Goal: Task Accomplishment & Management: Use online tool/utility

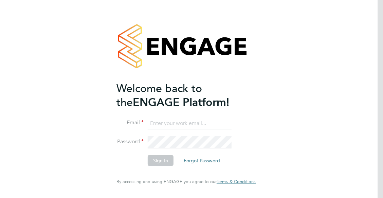
type input "david.easson@gallifordtry.co.uk"
click at [224, 69] on div at bounding box center [186, 46] width 139 height 70
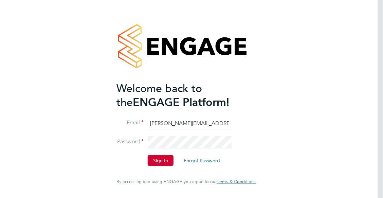
click at [161, 155] on li "Password" at bounding box center [183, 145] width 132 height 19
click at [162, 160] on button "Sign In" at bounding box center [161, 160] width 26 height 11
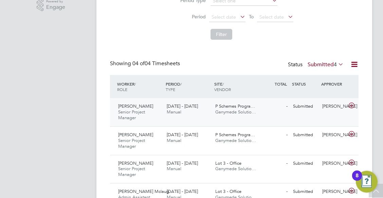
scroll to position [211, 0]
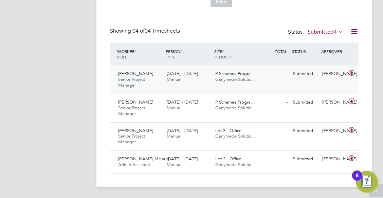
click at [302, 70] on div "Submitted" at bounding box center [304, 73] width 29 height 11
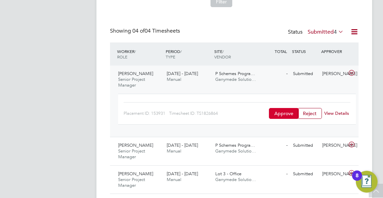
click at [283, 112] on button "Approve" at bounding box center [284, 113] width 30 height 11
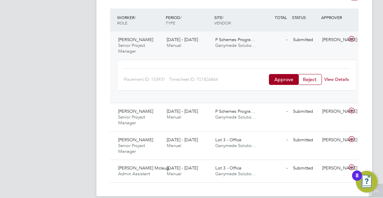
scroll to position [254, 0]
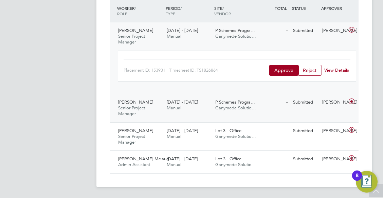
click at [301, 100] on div "Submitted" at bounding box center [304, 102] width 29 height 11
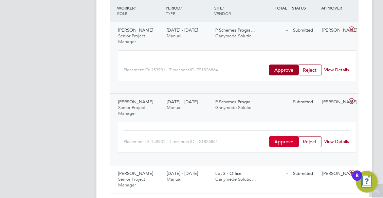
click at [281, 144] on button "Approve" at bounding box center [284, 141] width 30 height 11
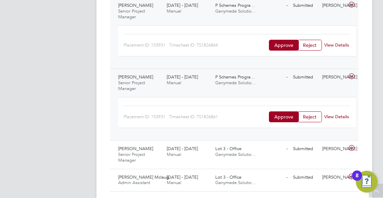
scroll to position [298, 0]
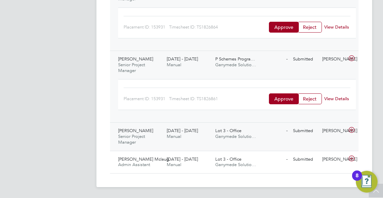
click at [305, 130] on div "Submitted" at bounding box center [304, 130] width 29 height 11
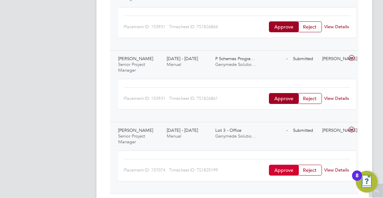
click at [283, 173] on button "Approve" at bounding box center [284, 170] width 30 height 11
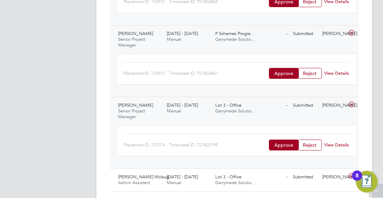
scroll to position [341, 0]
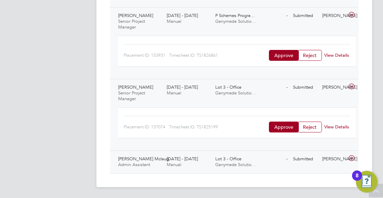
click at [311, 157] on div "Submitted" at bounding box center [304, 159] width 29 height 11
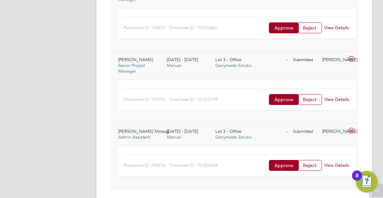
scroll to position [385, 0]
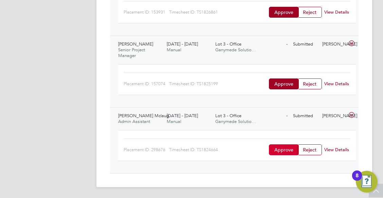
click at [285, 148] on button "Approve" at bounding box center [284, 149] width 30 height 11
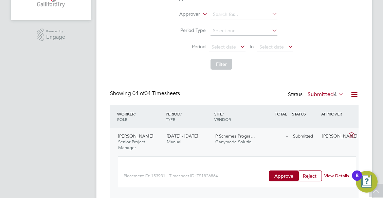
scroll to position [45, 0]
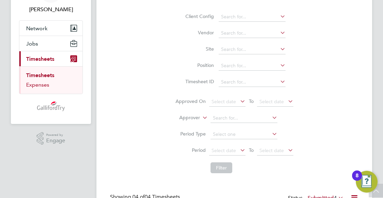
click at [34, 84] on link "Expenses" at bounding box center [37, 85] width 23 height 6
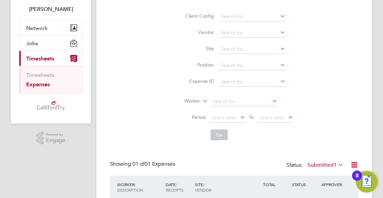
scroll to position [93, 0]
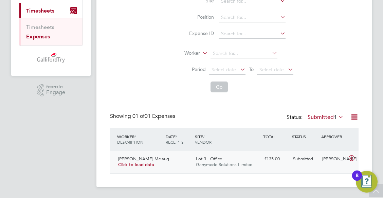
click at [304, 158] on span "Submitted" at bounding box center [303, 159] width 20 height 6
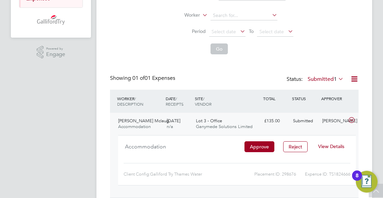
scroll to position [161, 0]
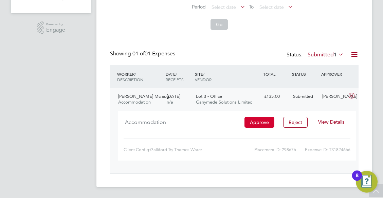
click at [258, 121] on button "Approve" at bounding box center [260, 122] width 30 height 11
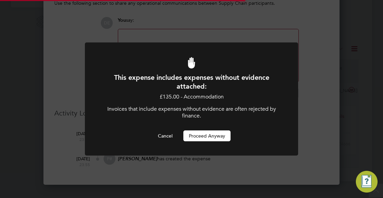
scroll to position [11, 123]
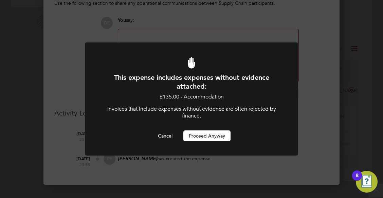
click at [210, 136] on button "Proceed Anyway" at bounding box center [206, 135] width 47 height 11
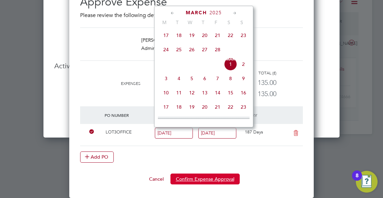
click at [217, 179] on button "Confirm Expense Approval" at bounding box center [205, 179] width 69 height 11
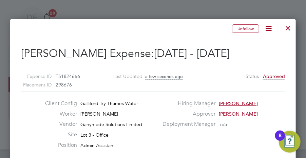
click at [291, 28] on div at bounding box center [288, 26] width 12 height 12
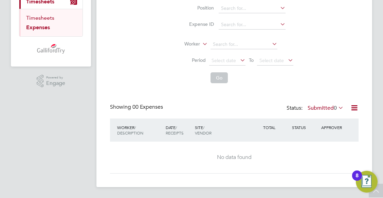
click at [43, 19] on link "Timesheets" at bounding box center [40, 18] width 28 height 6
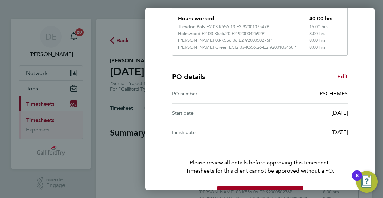
scroll to position [148, 0]
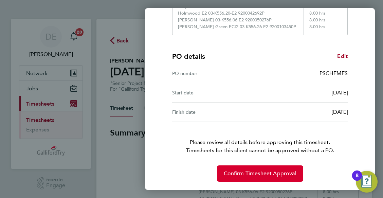
click at [268, 172] on span "Confirm Timesheet Approval" at bounding box center [260, 173] width 73 height 7
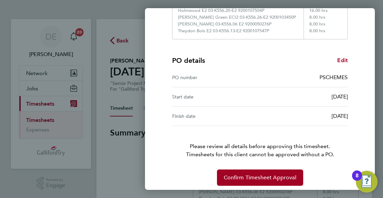
scroll to position [148, 0]
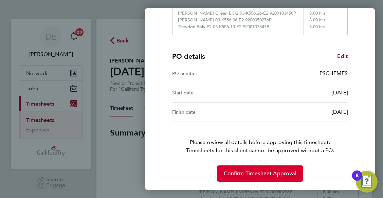
click at [268, 174] on span "Confirm Timesheet Approval" at bounding box center [260, 173] width 73 height 7
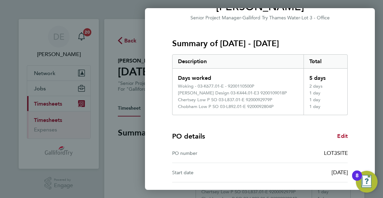
scroll to position [148, 0]
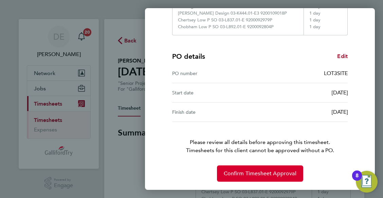
click at [253, 175] on span "Confirm Timesheet Approval" at bounding box center [260, 173] width 73 height 7
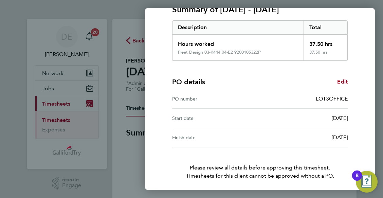
scroll to position [127, 0]
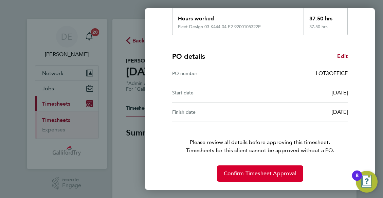
click at [260, 175] on span "Confirm Timesheet Approval" at bounding box center [260, 173] width 73 height 7
